Goal: Task Accomplishment & Management: Manage account settings

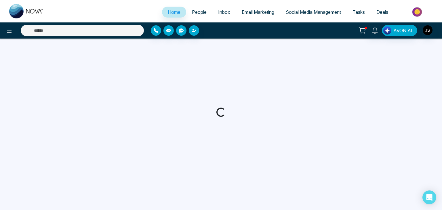
select select "*"
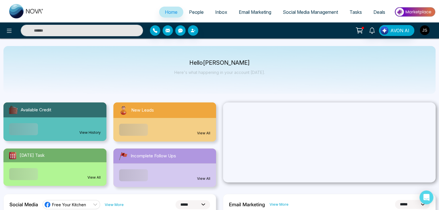
click at [424, 28] on img "button" at bounding box center [425, 30] width 10 height 10
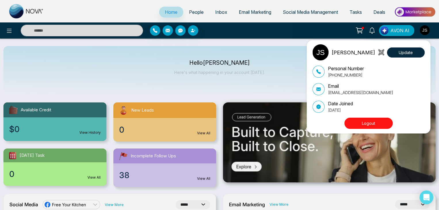
click at [274, 27] on div "[PERSON_NAME] Update Personal Number [PHONE_NUMBER] Email [EMAIL_ADDRESS][DOMAI…" at bounding box center [219, 105] width 439 height 210
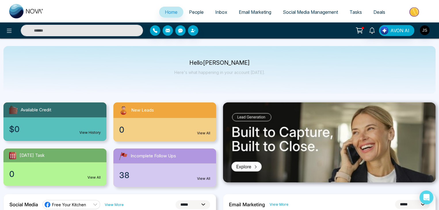
click at [308, 12] on span "Social Media Management" at bounding box center [310, 12] width 55 height 6
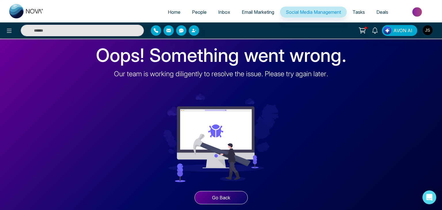
click at [430, 29] on img "button" at bounding box center [428, 30] width 10 height 10
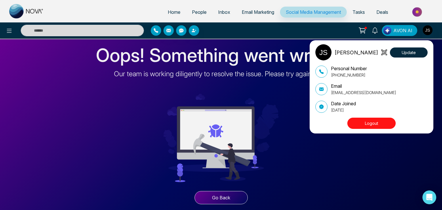
click at [366, 121] on button "Logout" at bounding box center [372, 123] width 48 height 11
